Goal: Task Accomplishment & Management: Manage account settings

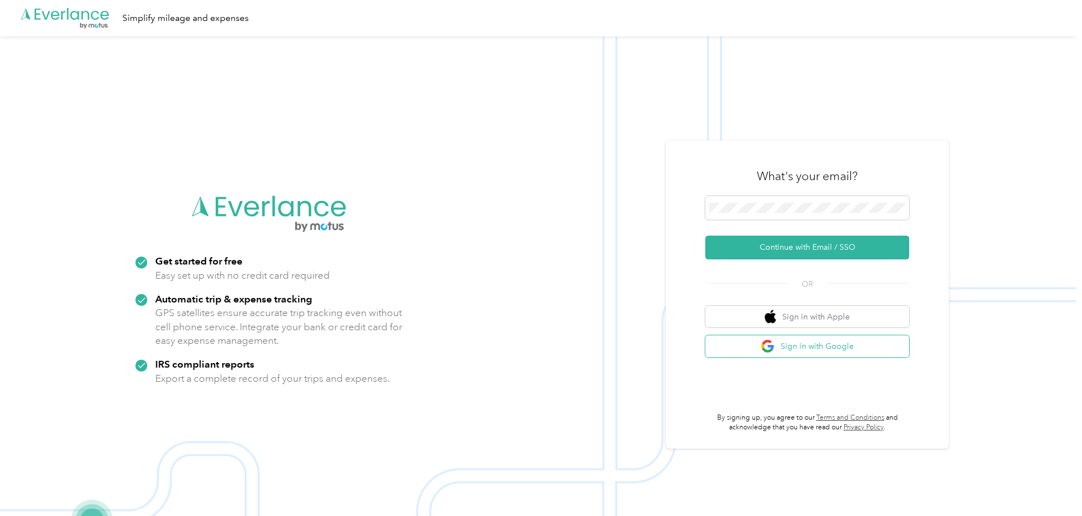
click at [811, 342] on button "Sign in with Google" at bounding box center [807, 346] width 204 height 22
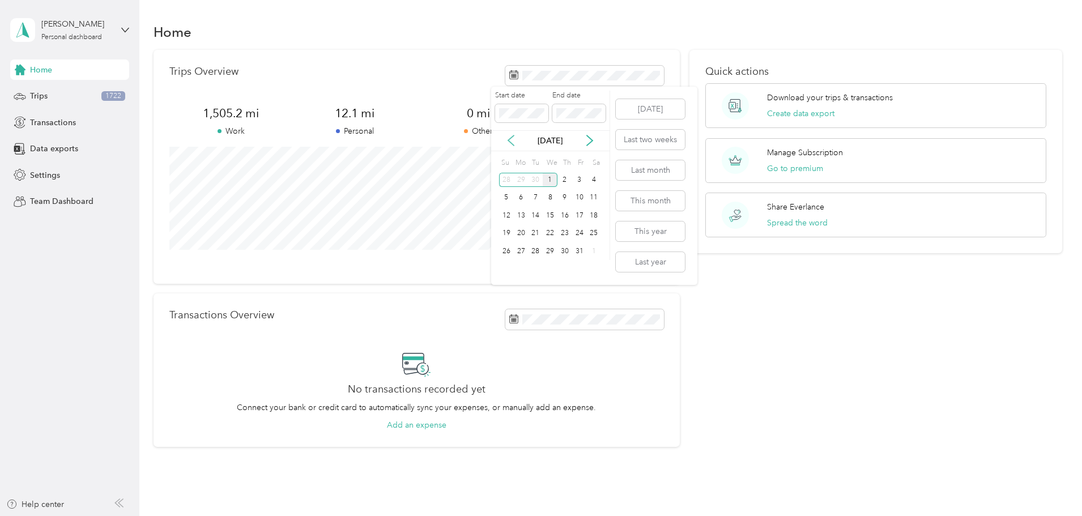
click at [513, 142] on icon at bounding box center [510, 140] width 11 height 11
click at [519, 218] on div "15" at bounding box center [521, 216] width 15 height 14
click at [524, 216] on div "15" at bounding box center [521, 216] width 15 height 14
click at [541, 218] on div "16" at bounding box center [535, 216] width 15 height 14
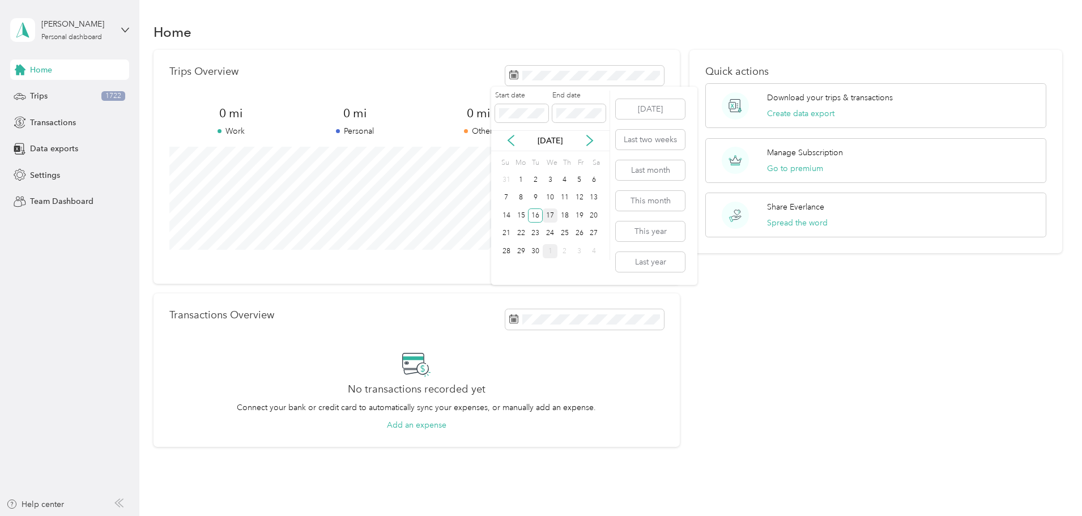
click at [547, 219] on div "17" at bounding box center [550, 216] width 15 height 14
click at [547, 218] on div "17" at bounding box center [550, 216] width 15 height 14
click at [532, 84] on span at bounding box center [584, 76] width 159 height 20
click at [566, 214] on div "18" at bounding box center [565, 216] width 15 height 14
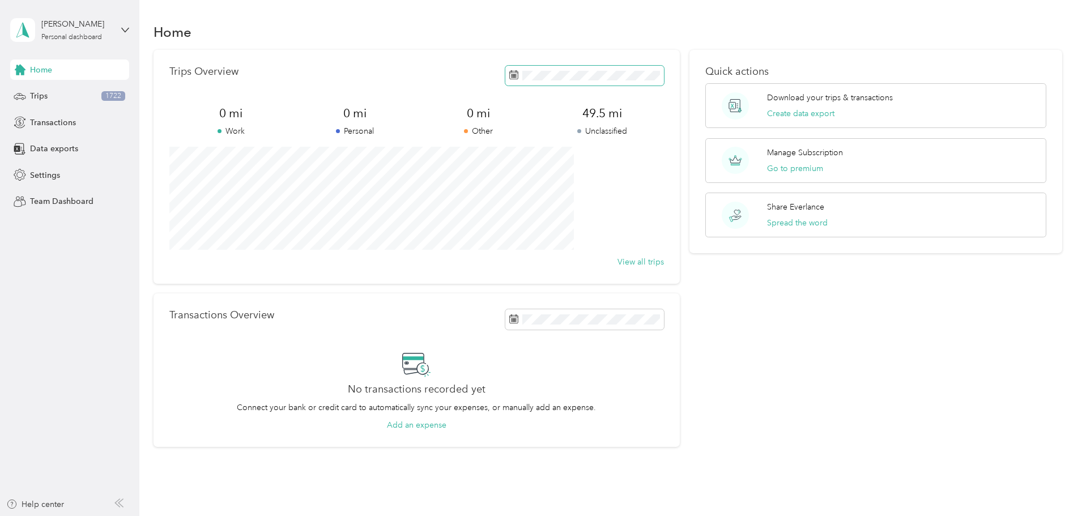
click at [584, 83] on span at bounding box center [584, 76] width 159 height 20
click at [584, 82] on span at bounding box center [584, 76] width 159 height 20
click at [581, 217] on div "19" at bounding box center [579, 216] width 15 height 14
click at [565, 82] on span at bounding box center [584, 76] width 159 height 20
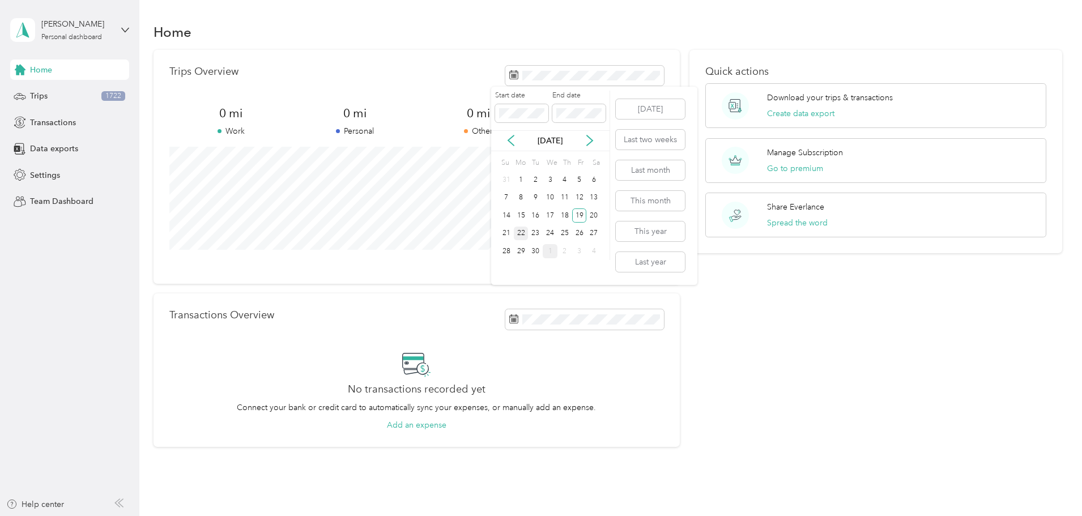
click at [519, 234] on div "22" at bounding box center [521, 234] width 15 height 14
click at [532, 231] on div "23" at bounding box center [535, 234] width 15 height 14
click at [554, 237] on div "24" at bounding box center [550, 234] width 15 height 14
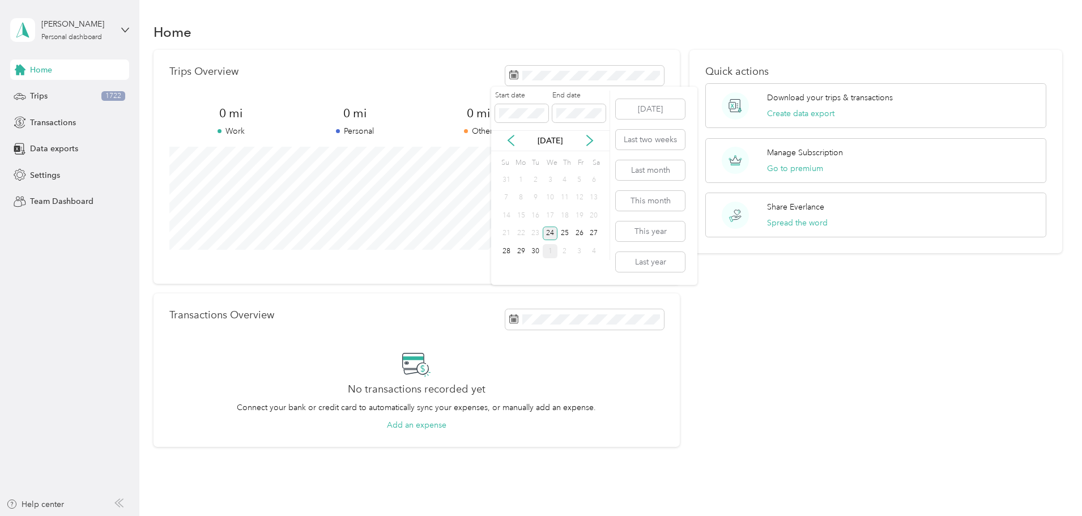
click at [554, 237] on div "24" at bounding box center [550, 234] width 15 height 14
click at [602, 82] on span at bounding box center [584, 76] width 159 height 20
click at [562, 235] on div "25" at bounding box center [565, 234] width 15 height 14
click at [579, 236] on div "26" at bounding box center [579, 234] width 15 height 14
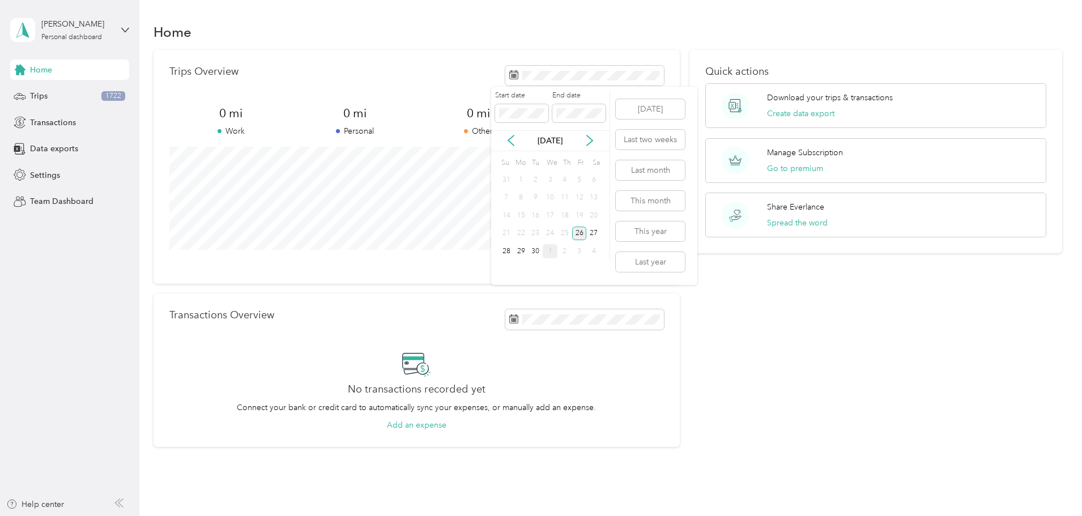
click at [579, 236] on div "26" at bounding box center [579, 234] width 15 height 14
